Goal: Entertainment & Leisure: Consume media (video, audio)

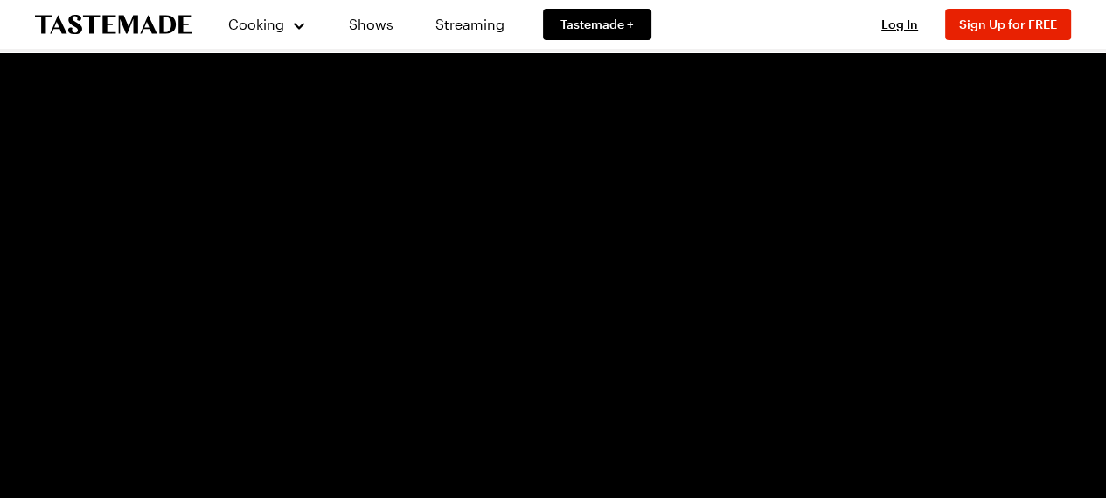
scroll to position [10, 0]
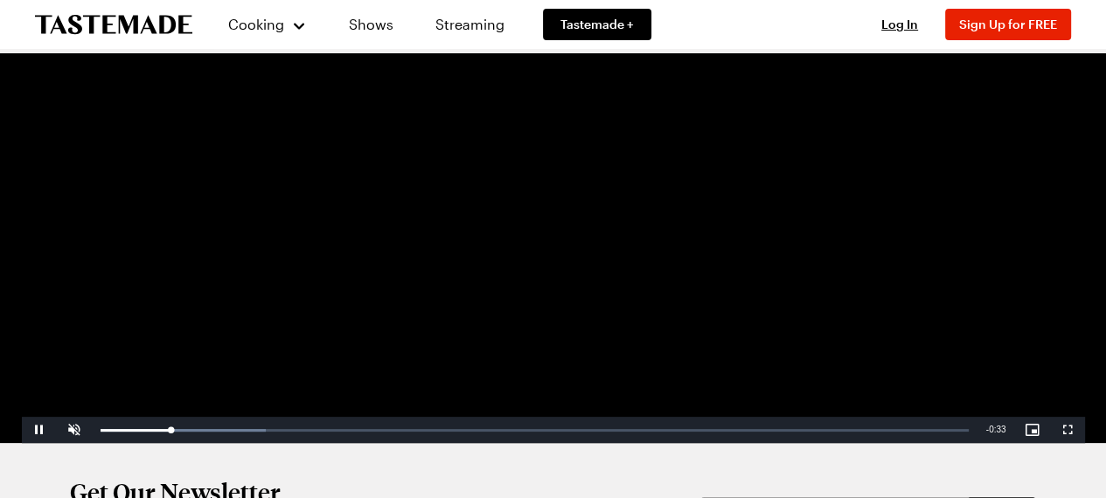
scroll to position [350, 0]
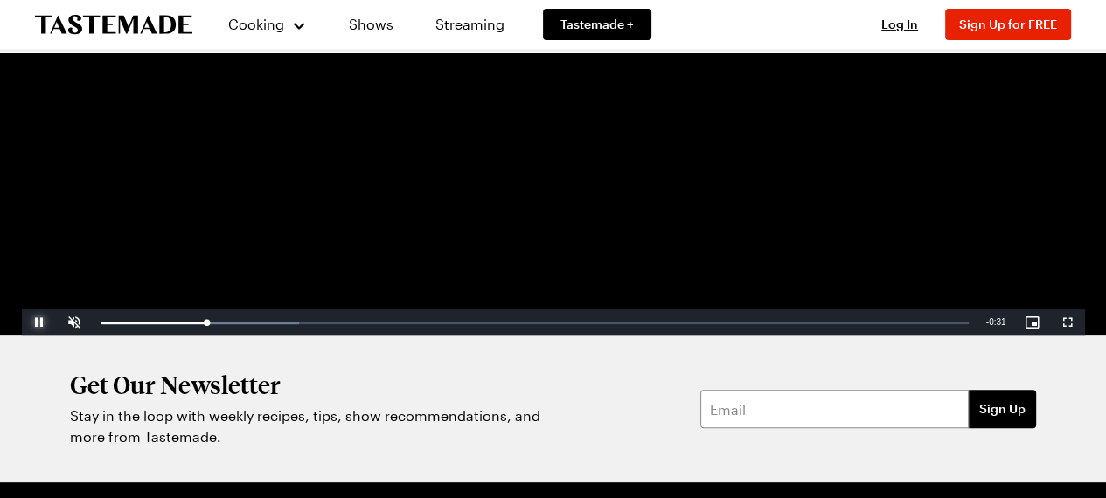
click at [35, 323] on span "Video Player" at bounding box center [39, 323] width 35 height 0
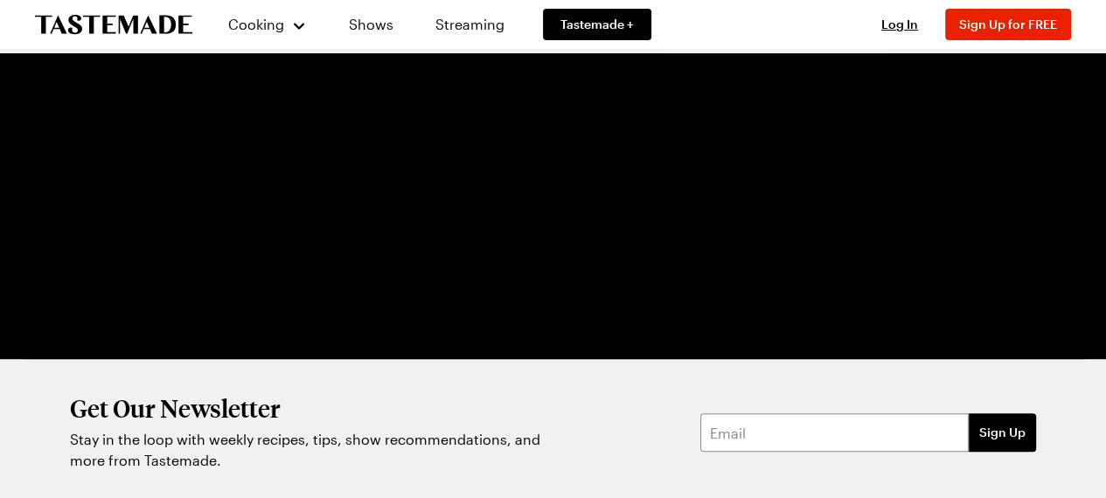
scroll to position [350, 0]
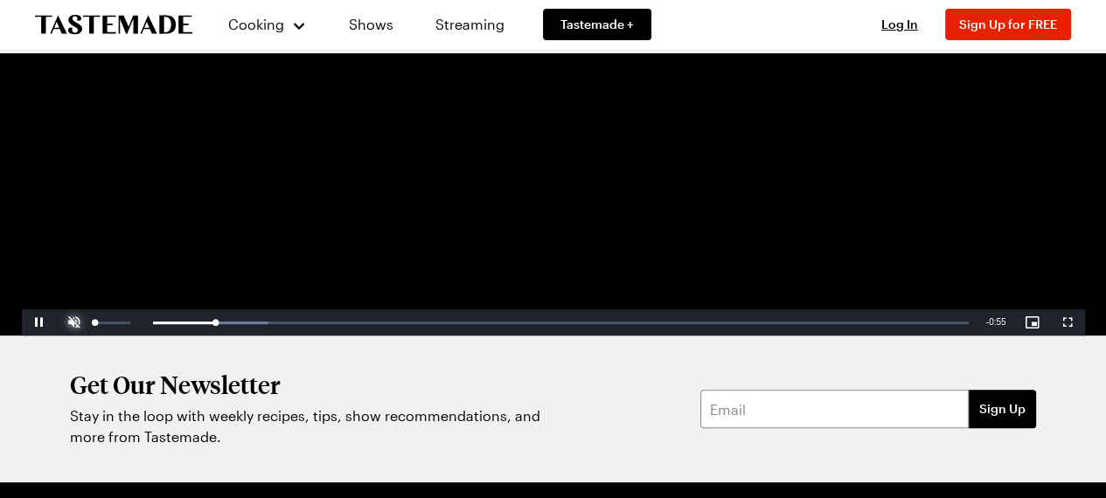
click at [74, 323] on span "Video Player" at bounding box center [74, 323] width 35 height 0
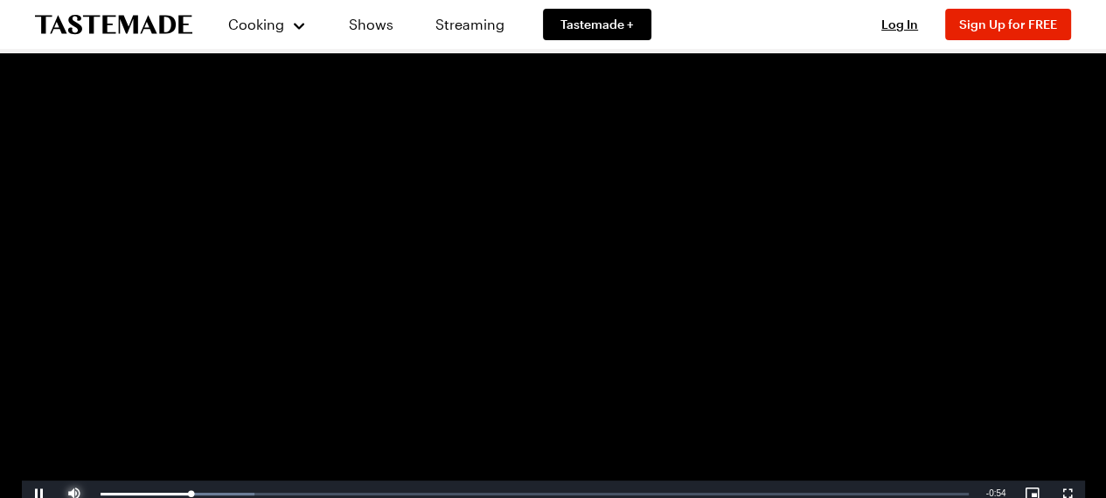
scroll to position [175, 0]
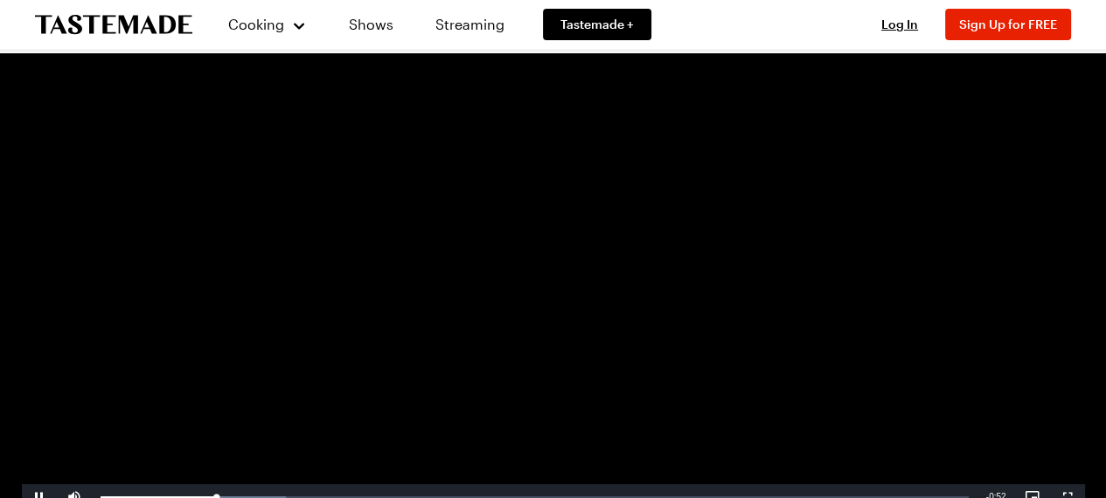
click at [402, 252] on video "Video Player" at bounding box center [553, 212] width 1063 height 598
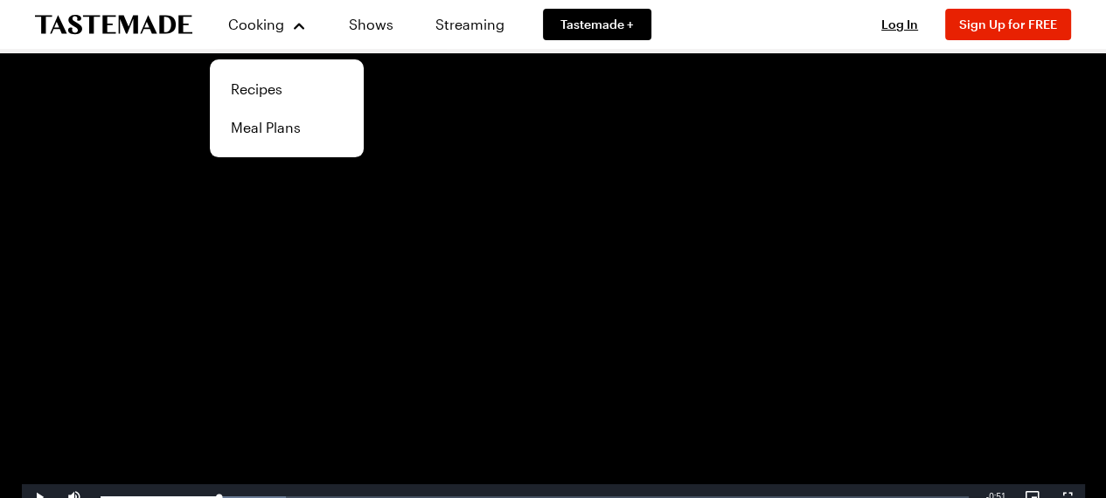
click at [404, 134] on video "Video Player" at bounding box center [553, 212] width 1063 height 598
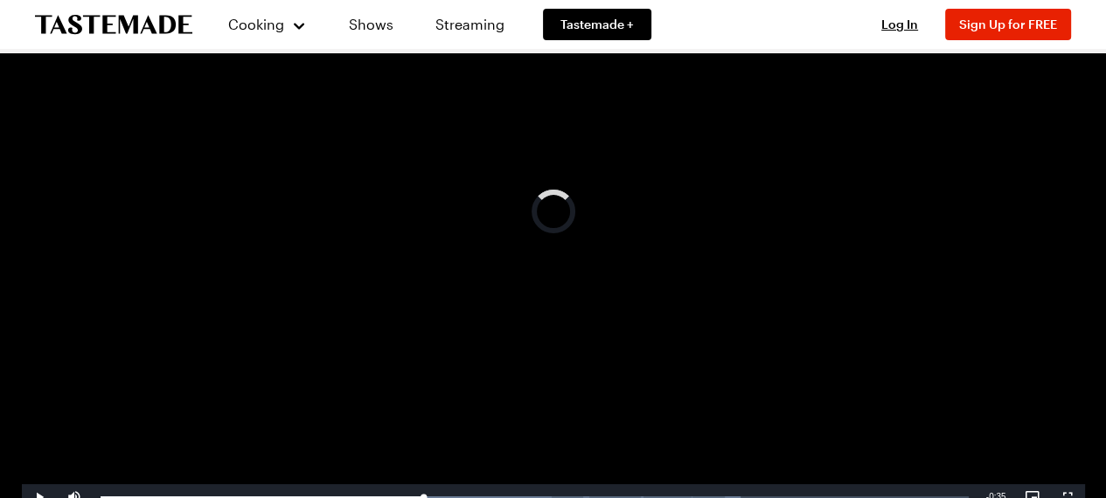
drag, startPoint x: 266, startPoint y: 493, endPoint x: 790, endPoint y: 478, distance: 524.0
click at [790, 478] on video-js "Video Player is loading. Play Video Play Mute 71% Current Time 0:24 / Duration …" at bounding box center [553, 212] width 1063 height 598
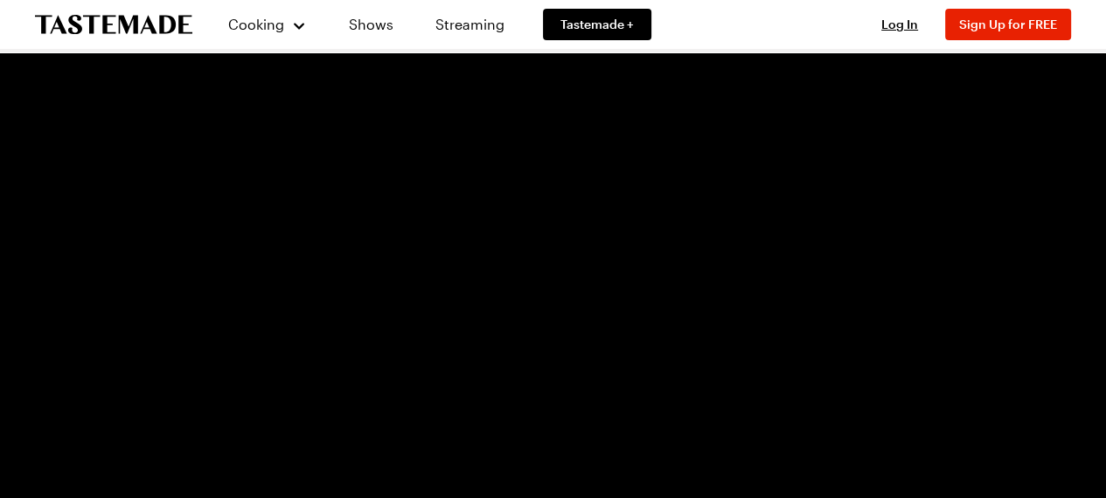
click at [366, 207] on video "Video Player" at bounding box center [553, 386] width 1063 height 598
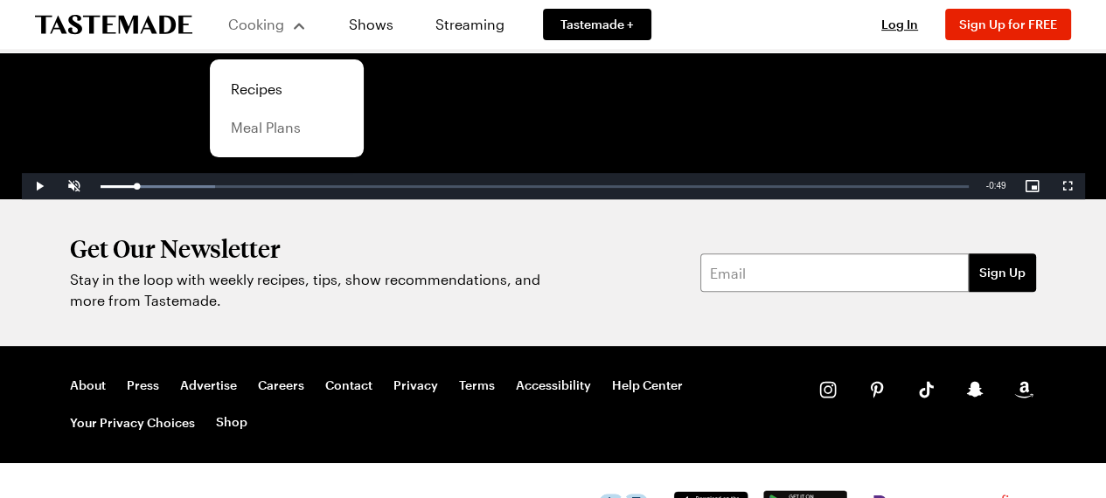
scroll to position [535, 0]
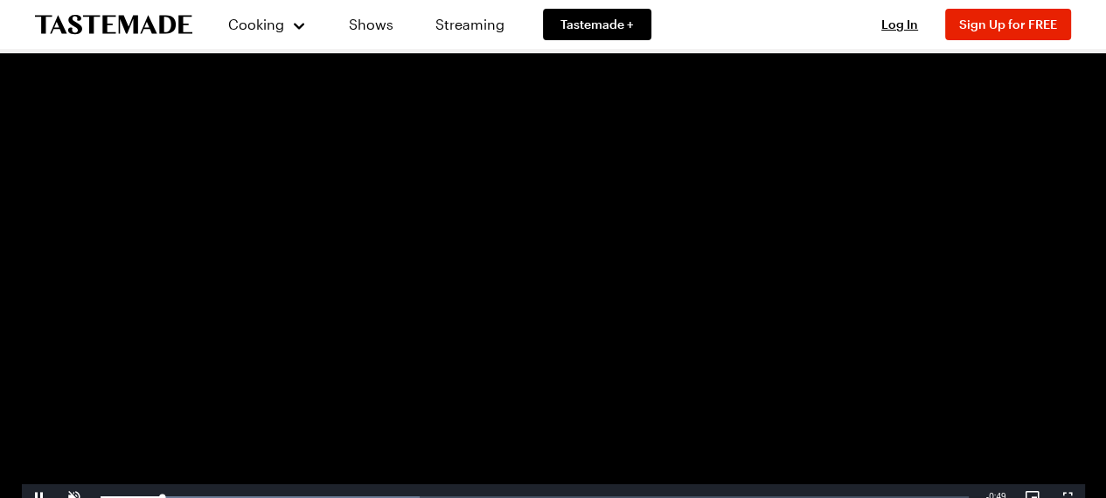
scroll to position [262, 0]
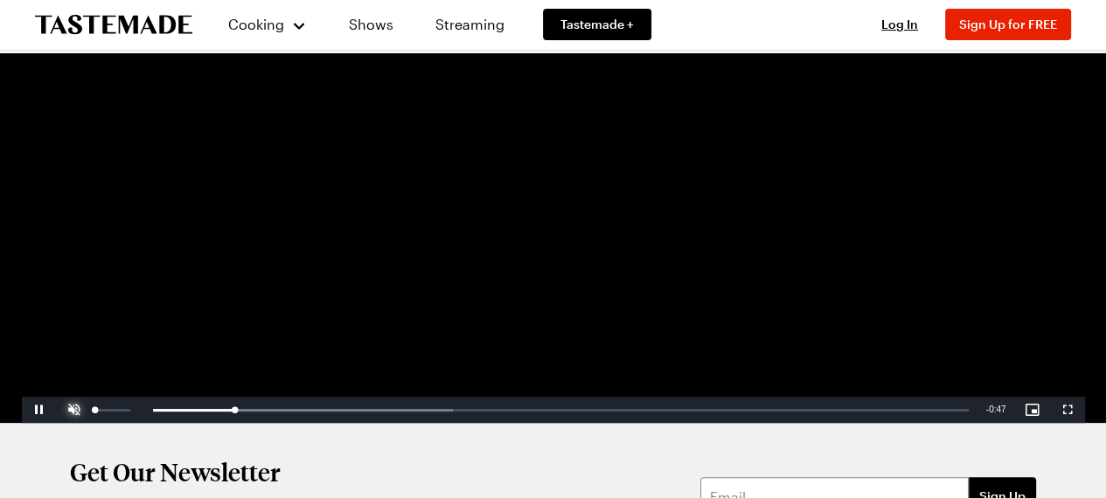
click at [77, 410] on span "Video Player" at bounding box center [74, 410] width 35 height 0
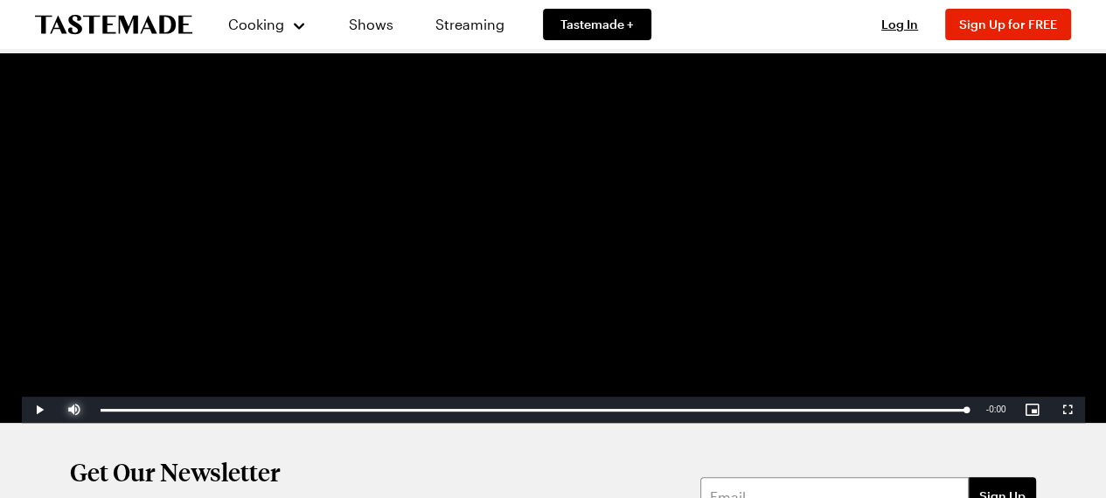
drag, startPoint x: 233, startPoint y: 408, endPoint x: 983, endPoint y: 421, distance: 750.4
click at [983, 421] on div "Play Mute 0% Current Time 0:52 / Duration 0:52 Loaded : 100.00% 0:52 0:52 Strea…" at bounding box center [553, 410] width 1063 height 26
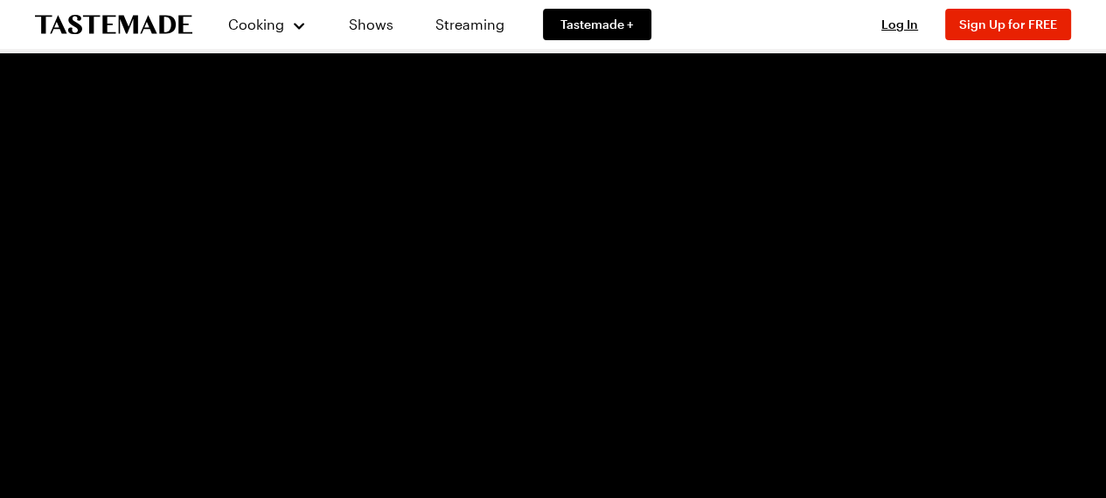
click at [444, 271] on video "Video Player" at bounding box center [553, 386] width 1063 height 598
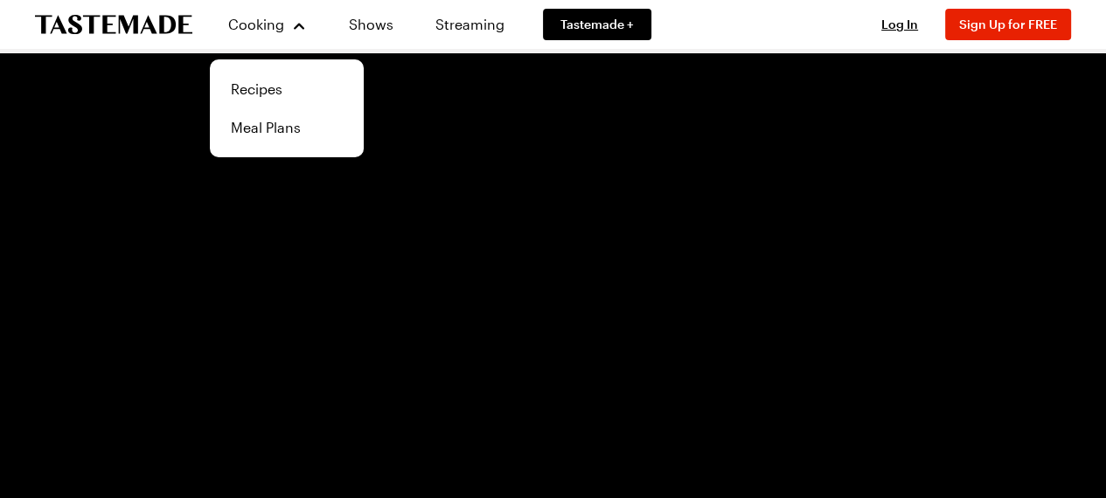
click at [331, 279] on video "Video Player" at bounding box center [553, 386] width 1063 height 598
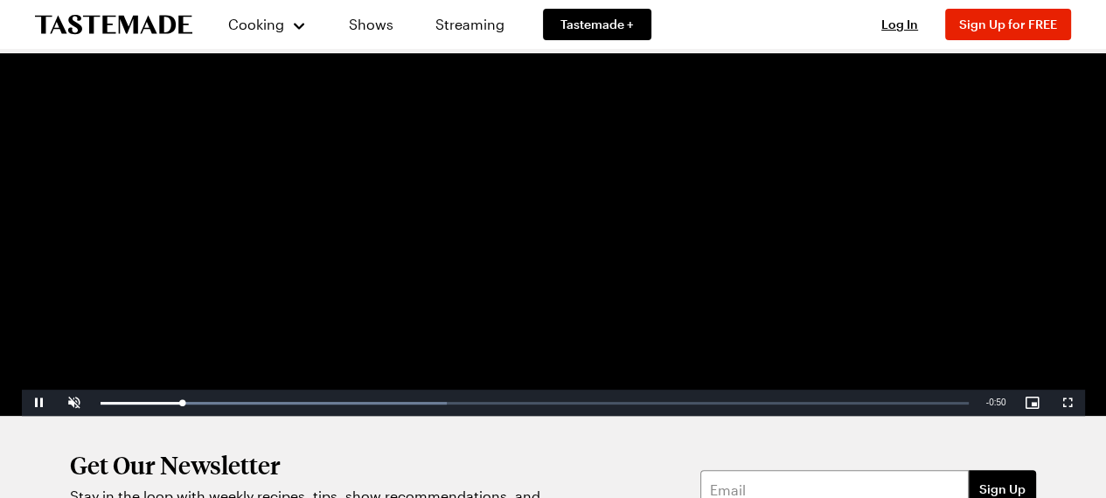
scroll to position [350, 0]
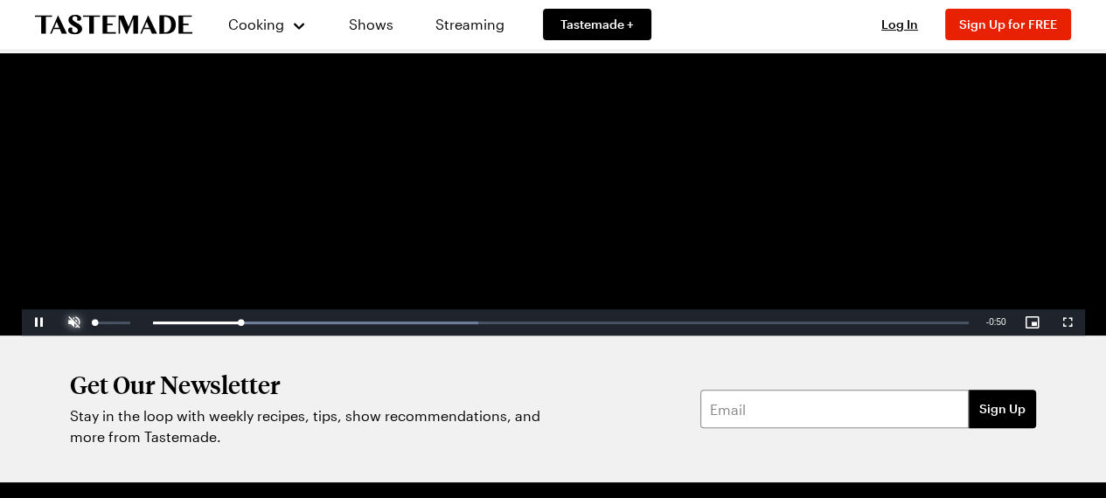
click at [80, 323] on span "Video Player" at bounding box center [74, 323] width 35 height 0
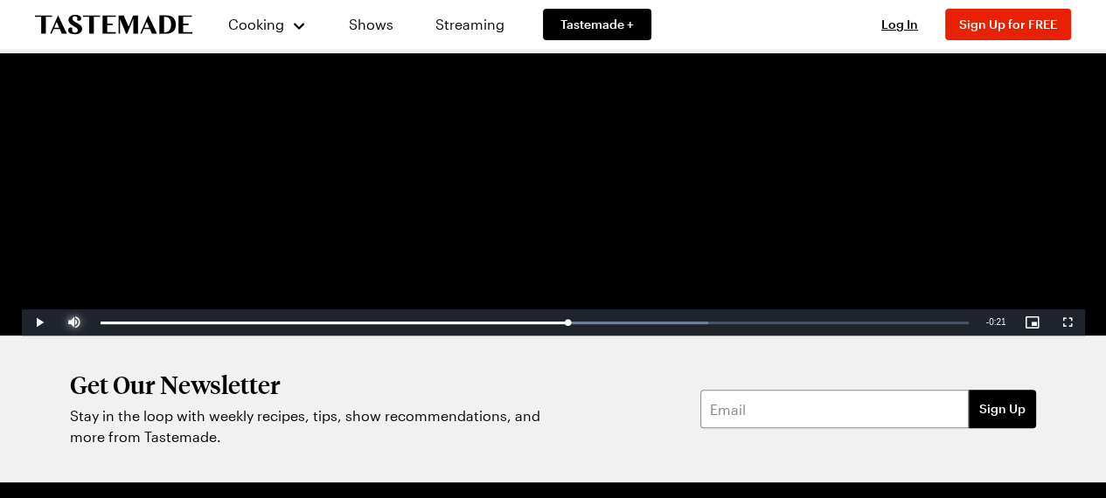
drag, startPoint x: 234, startPoint y: 324, endPoint x: 636, endPoint y: 339, distance: 401.7
click at [636, 339] on div "Cooking Shows Streaming Tastemade + Log In Sign Up Log In Sign Up for FREE Vide…" at bounding box center [553, 167] width 1106 height 1035
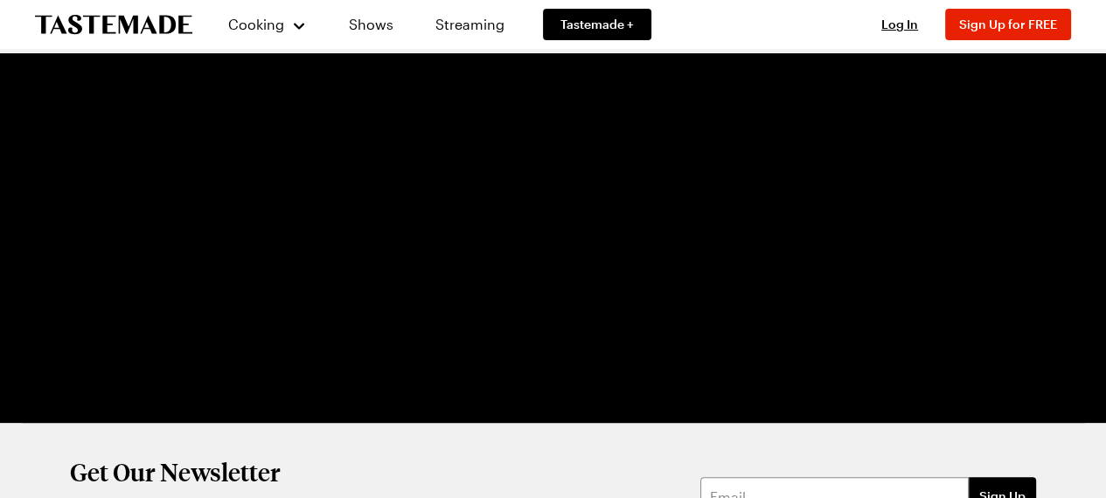
scroll to position [262, 0]
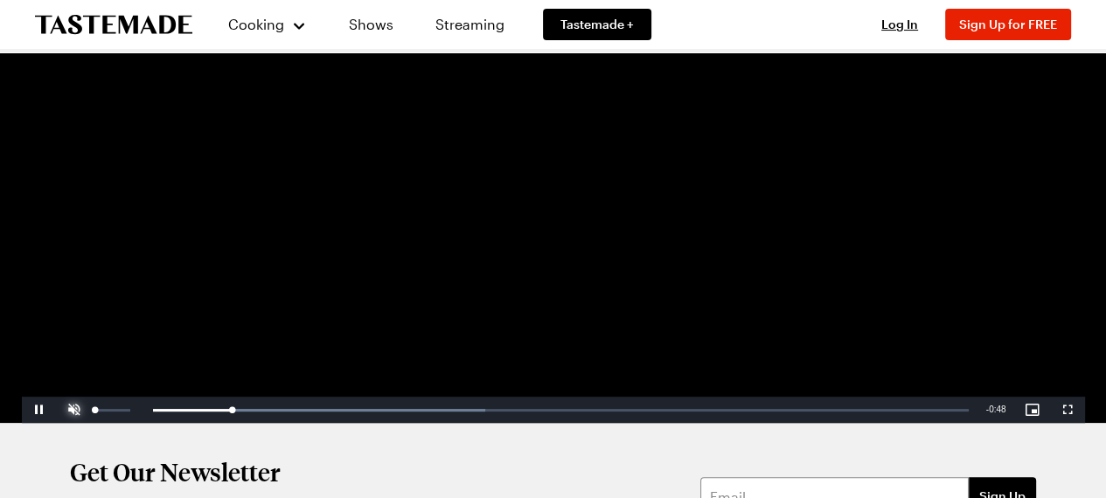
click at [78, 410] on span "Video Player" at bounding box center [74, 410] width 35 height 0
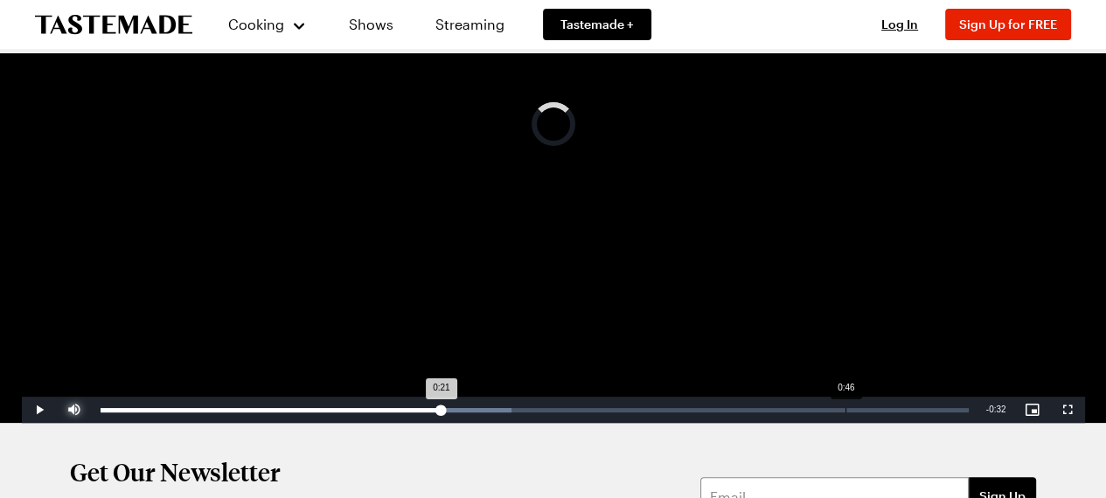
drag, startPoint x: 216, startPoint y: 412, endPoint x: 845, endPoint y: 409, distance: 628.7
click at [845, 409] on div "Loaded : 47.38% 0:46 0:21" at bounding box center [535, 410] width 868 height 4
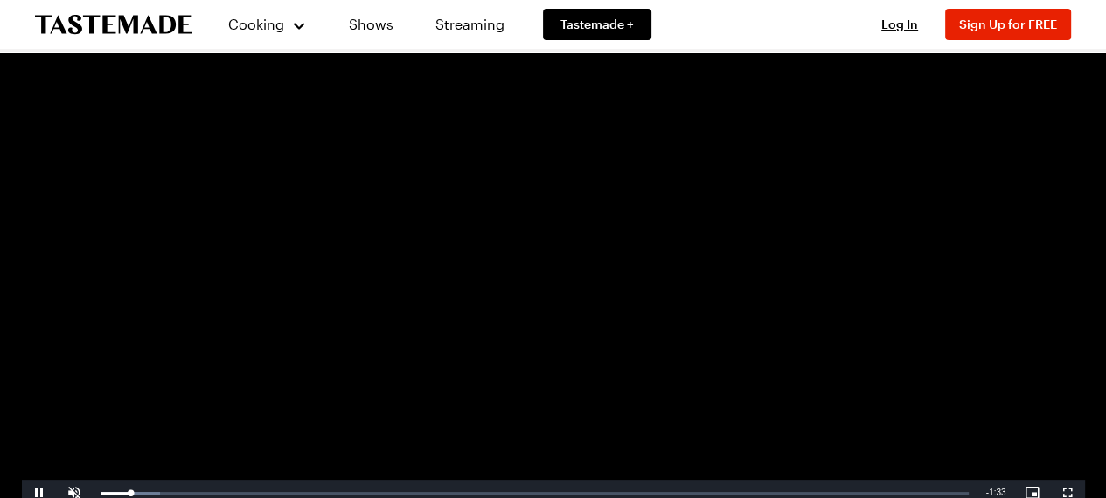
scroll to position [350, 0]
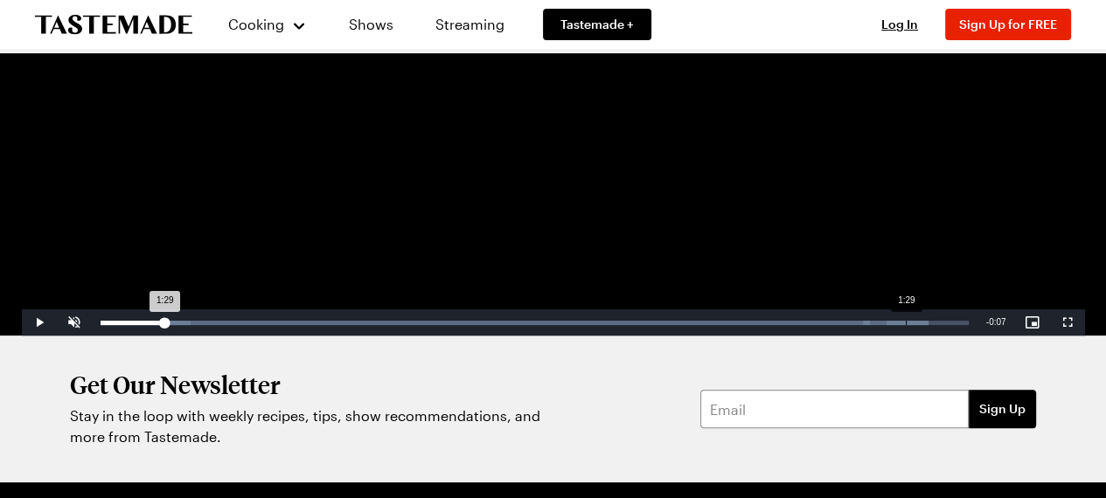
drag, startPoint x: 140, startPoint y: 319, endPoint x: 906, endPoint y: 326, distance: 766.1
click at [906, 326] on div "Loaded : 95.39% 1:29 1:29" at bounding box center [535, 323] width 886 height 26
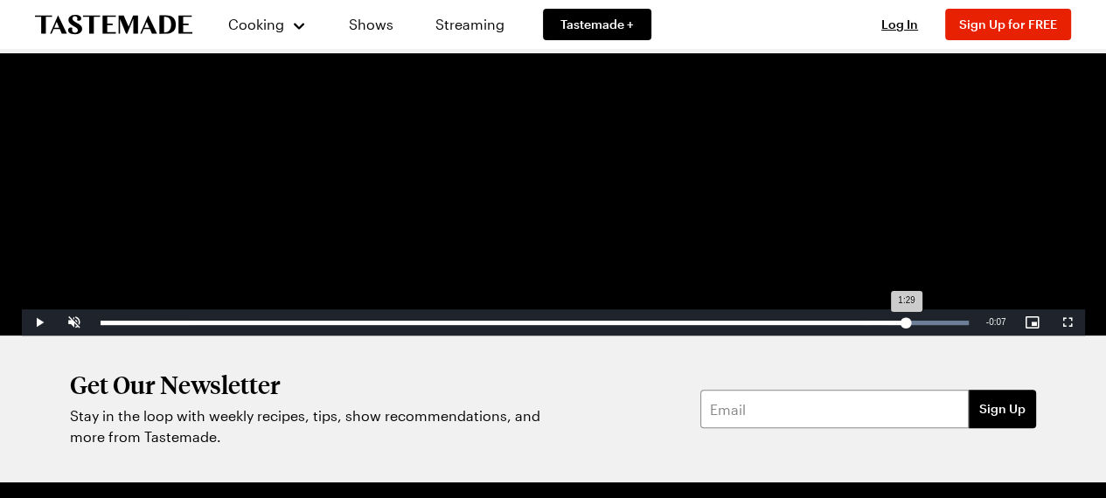
click at [906, 325] on div "1:29" at bounding box center [504, 323] width 806 height 4
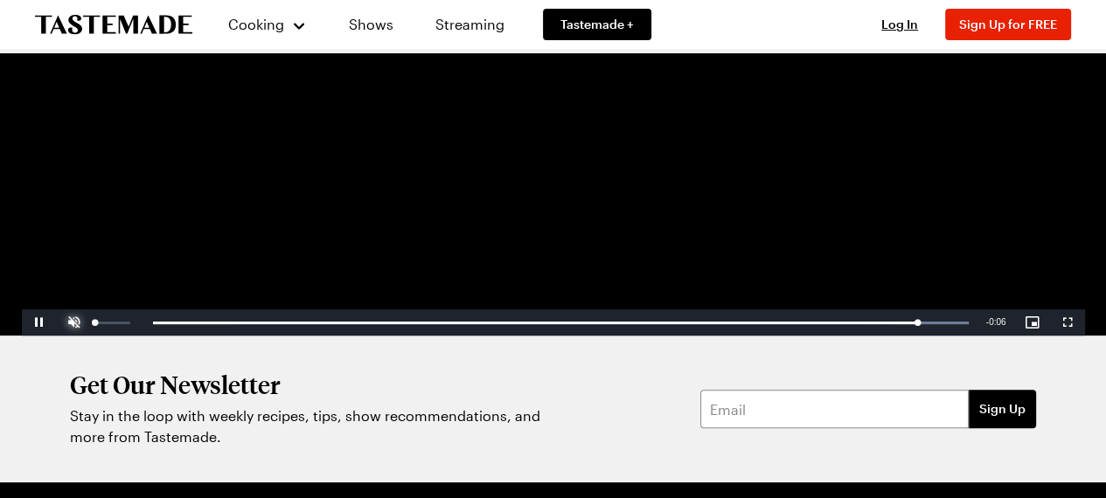
click at [80, 323] on span "Video Player" at bounding box center [74, 323] width 35 height 0
drag, startPoint x: 930, startPoint y: 324, endPoint x: 254, endPoint y: 338, distance: 677.0
click at [254, 338] on div "Cooking Shows Streaming Tastemade + Log In Sign Up Log In Sign Up for FREE Vide…" at bounding box center [553, 167] width 1106 height 1035
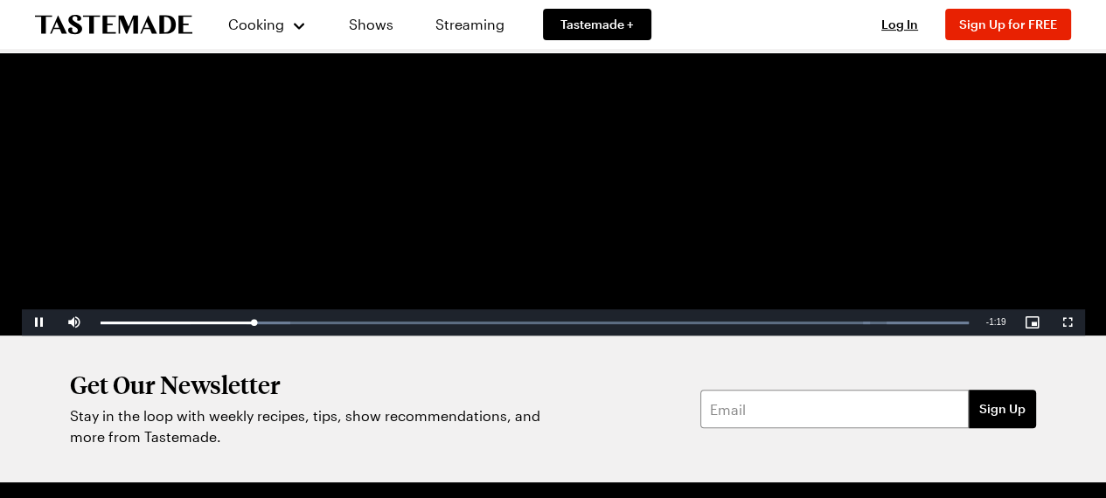
click at [254, 338] on div "Get Our Newsletter Stay in the loop with weekly recipes, tips, show recommendat…" at bounding box center [553, 409] width 1106 height 147
drag, startPoint x: 259, startPoint y: 318, endPoint x: 89, endPoint y: 324, distance: 169.8
click at [89, 324] on div "Play Mute 32% Current Time 0:03 / Duration 1:36 Loaded : 100.00% 0:00 0:00 Stre…" at bounding box center [553, 323] width 1063 height 26
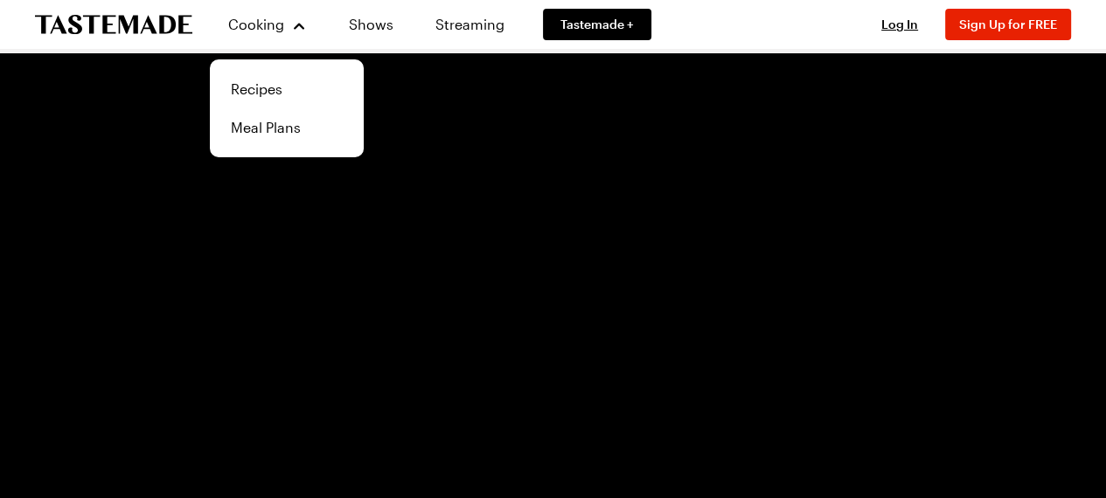
click at [429, 289] on video "Video Player" at bounding box center [553, 386] width 1063 height 598
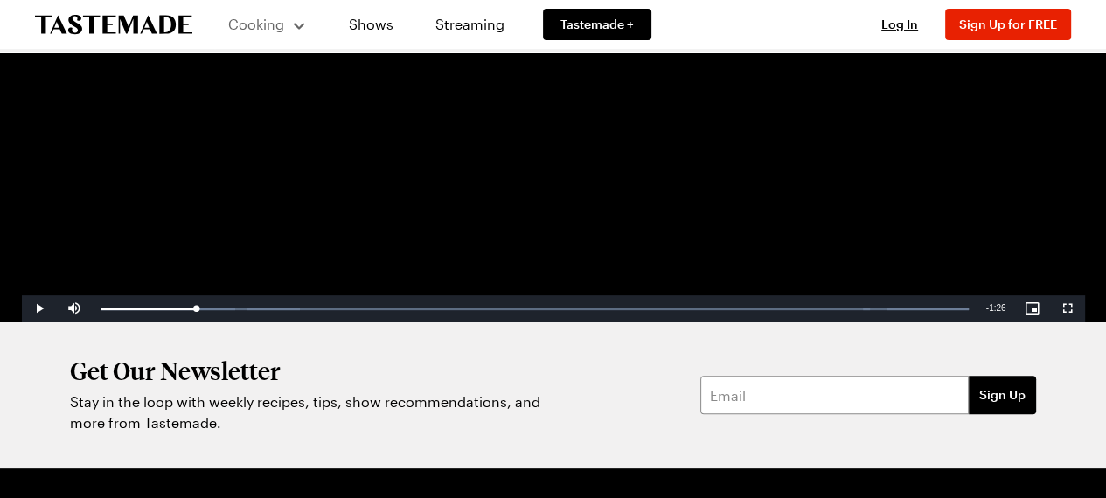
scroll to position [10, 0]
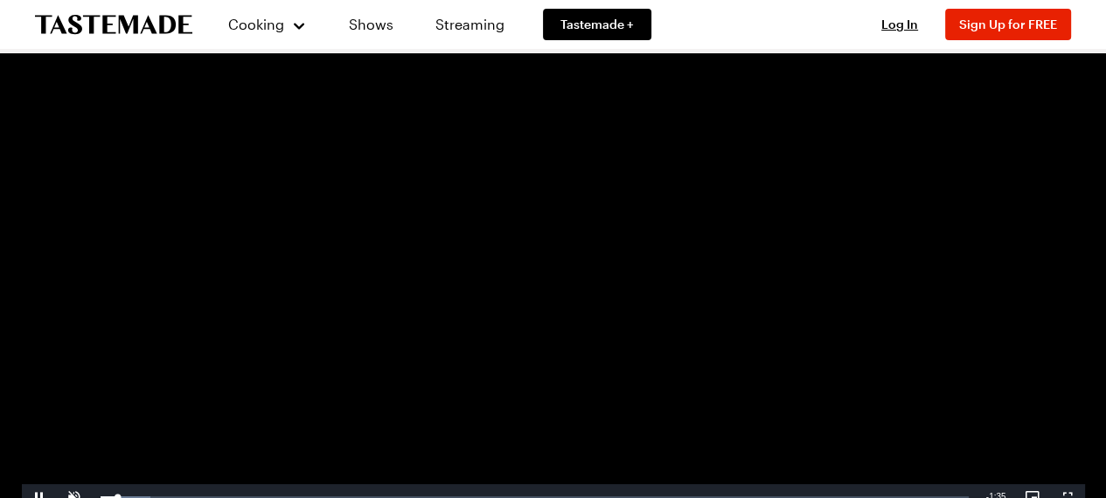
scroll to position [350, 0]
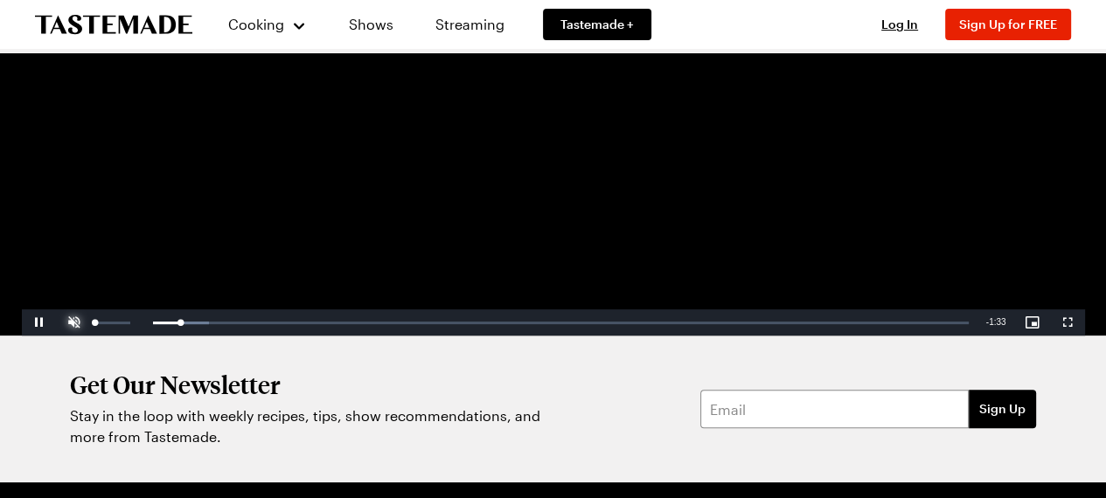
click at [77, 323] on span "Video Player" at bounding box center [74, 323] width 35 height 0
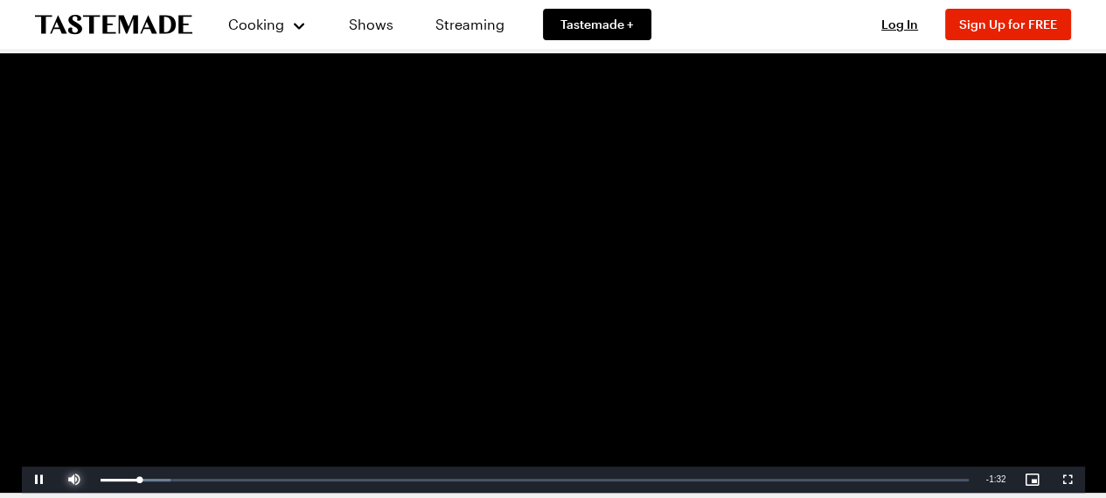
scroll to position [87, 0]
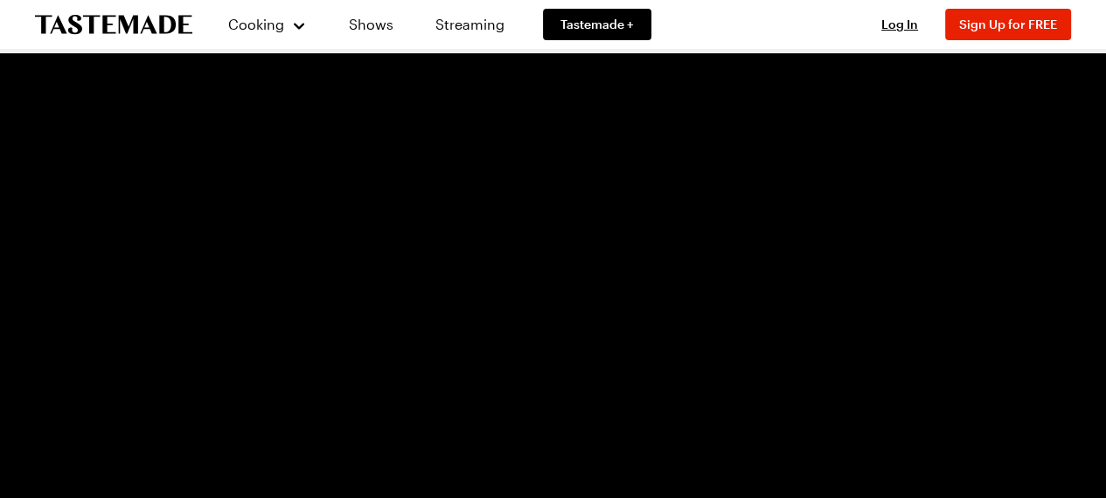
click at [461, 252] on video "Video Player" at bounding box center [553, 299] width 1063 height 598
